Goal: Information Seeking & Learning: Learn about a topic

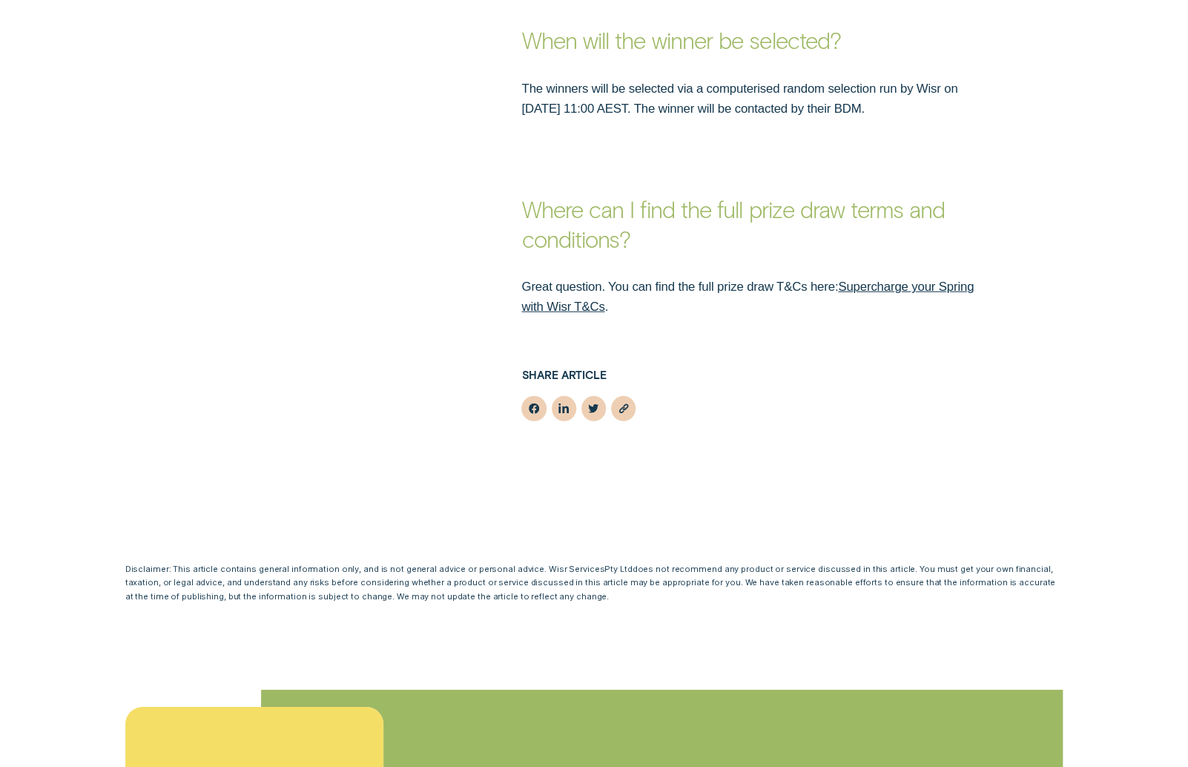
scroll to position [2021, 0]
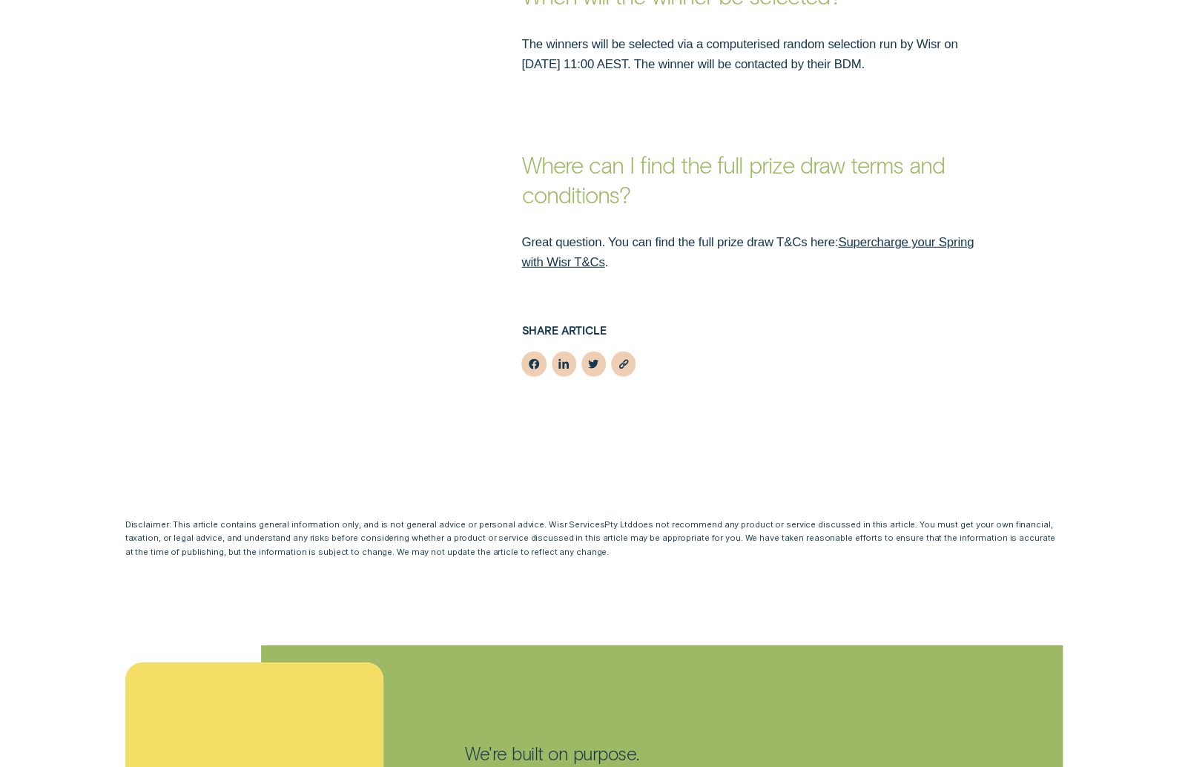
click at [907, 235] on link "Supercharge your Spring with Wisr T&Cs" at bounding box center [748, 251] width 453 height 33
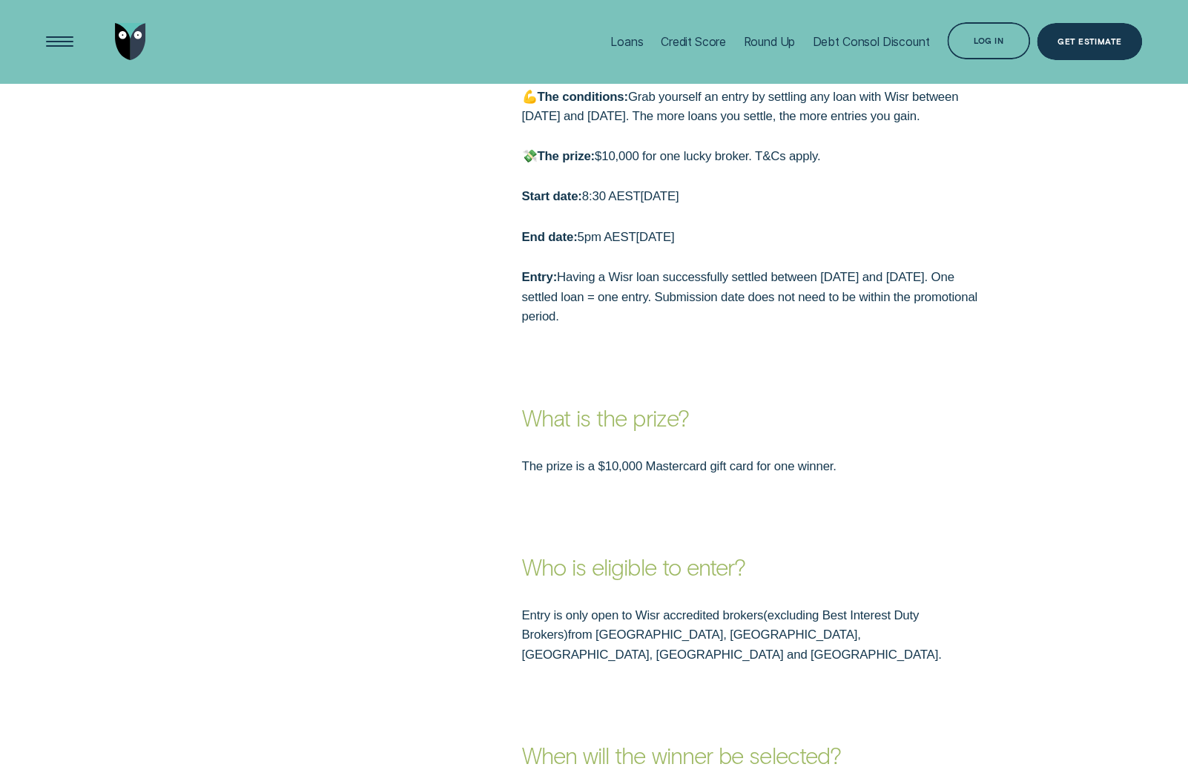
scroll to position [1260, 0]
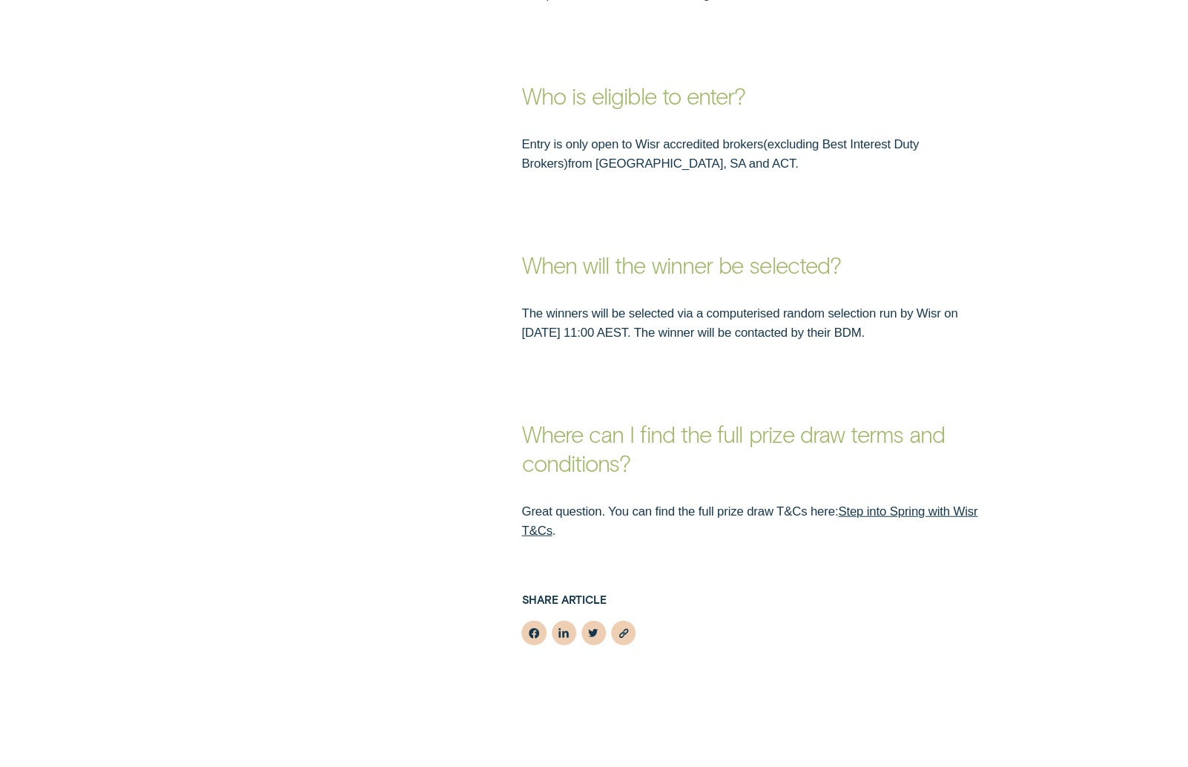
scroll to position [1706, 0]
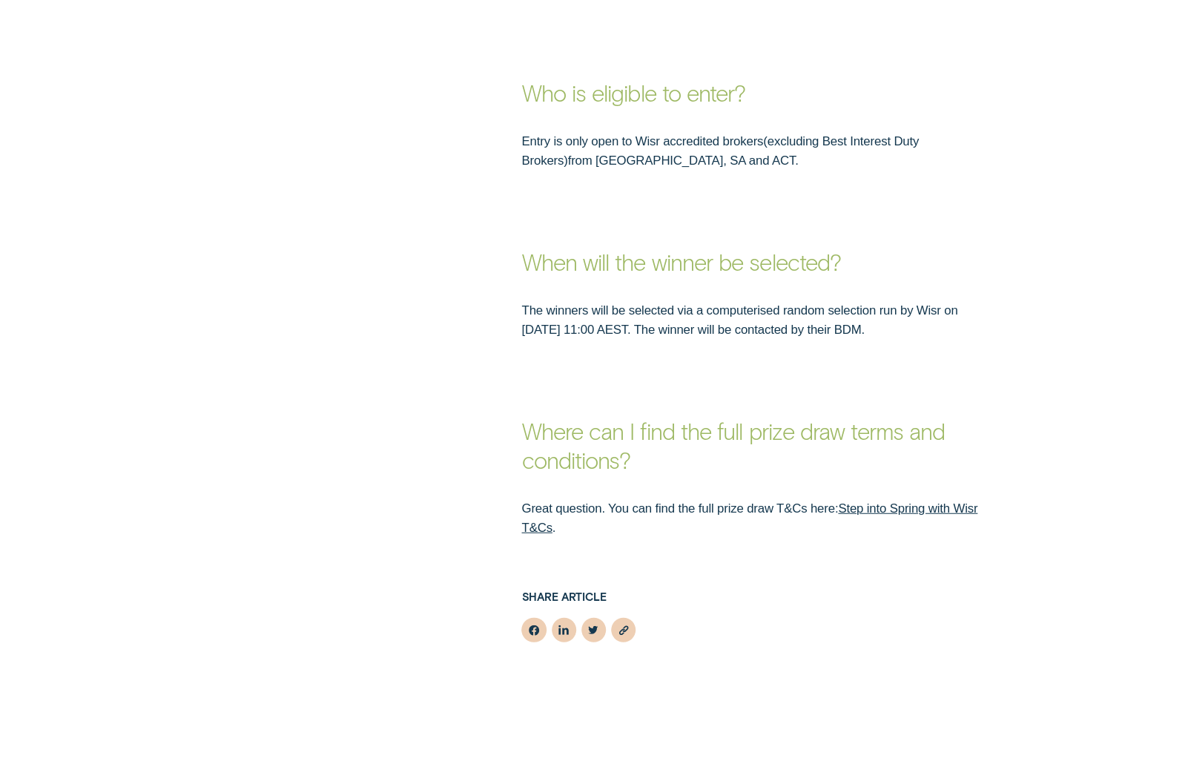
click at [877, 508] on link "Step into Spring with Wisr T&Cs" at bounding box center [750, 518] width 456 height 33
